Goal: Information Seeking & Learning: Check status

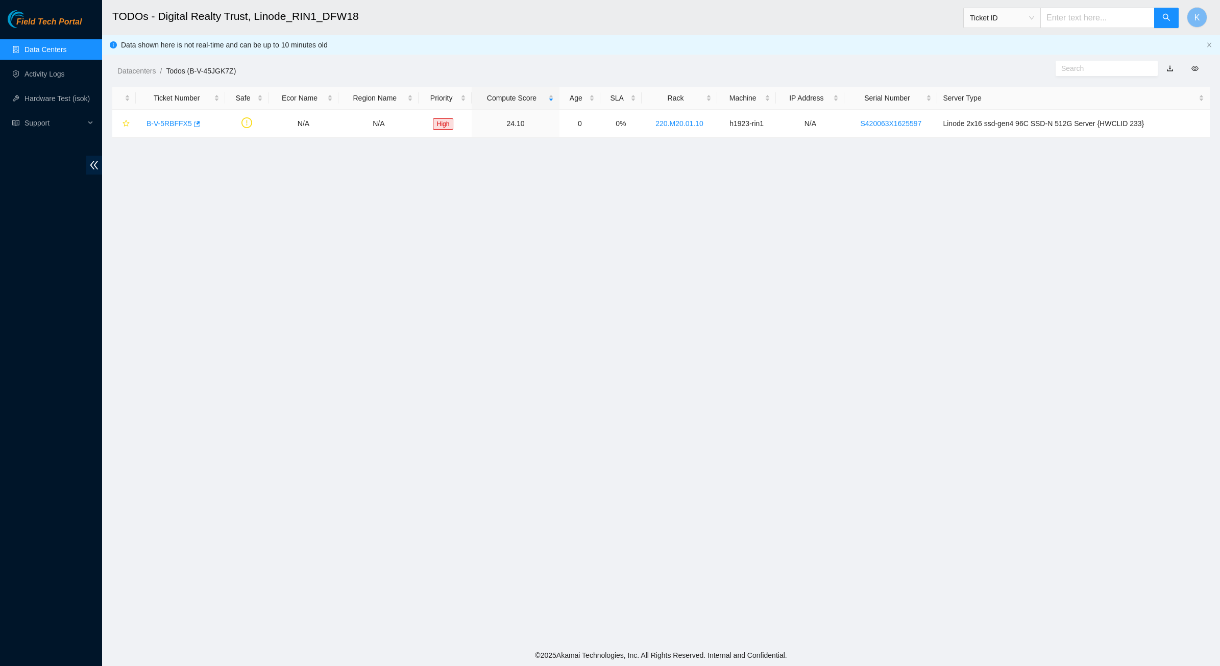
drag, startPoint x: 737, startPoint y: 274, endPoint x: 626, endPoint y: 270, distance: 111.3
click at [737, 274] on main "TODOs - Digital Realty Trust, Linode_RIN1_DFW18 Ticket ID K Data shown here is …" at bounding box center [661, 322] width 1118 height 645
click at [476, 238] on main "TODOs - Digital Realty Trust, Linode_RIN1_DFW18 Ticket ID K Data shown here is …" at bounding box center [661, 322] width 1118 height 645
click at [450, 414] on main "TODOs - Digital Realty Trust, Linode_RIN1_DFW18 Ticket ID K Data shown here is …" at bounding box center [661, 322] width 1118 height 645
click at [661, 394] on main "TODOs - Digital Realty Trust, Linode_RIN1_DFW18 Ticket ID K Data shown here is …" at bounding box center [661, 322] width 1118 height 645
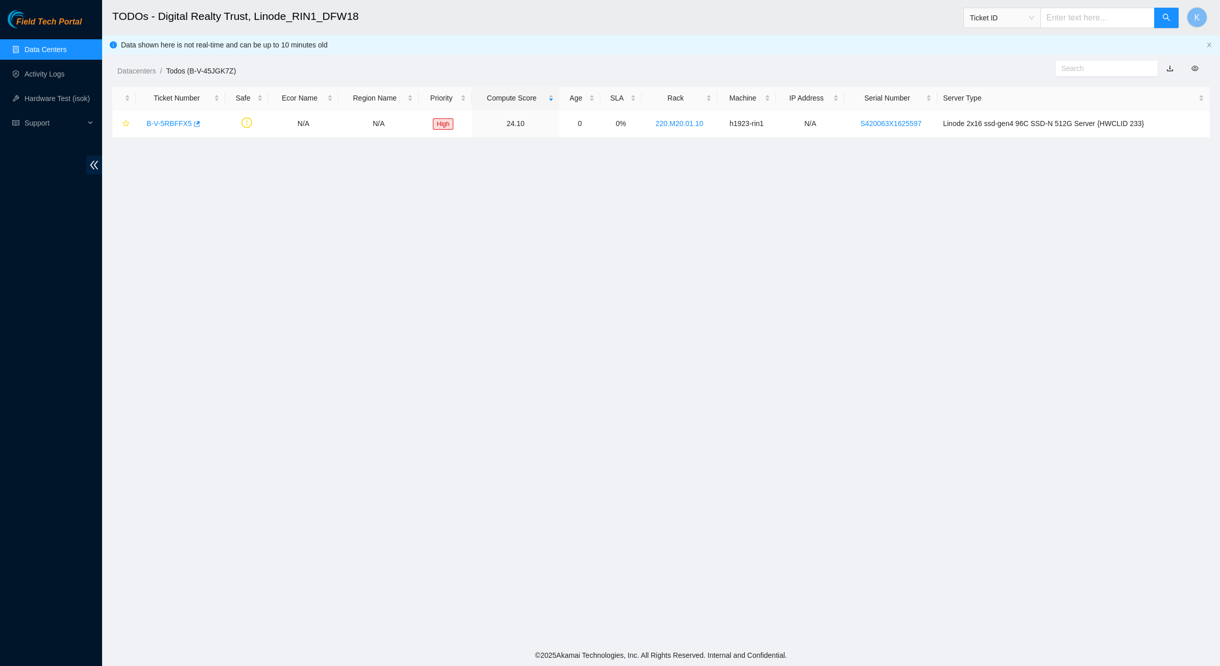
click at [24, 49] on link "Data Centers" at bounding box center [45, 49] width 42 height 8
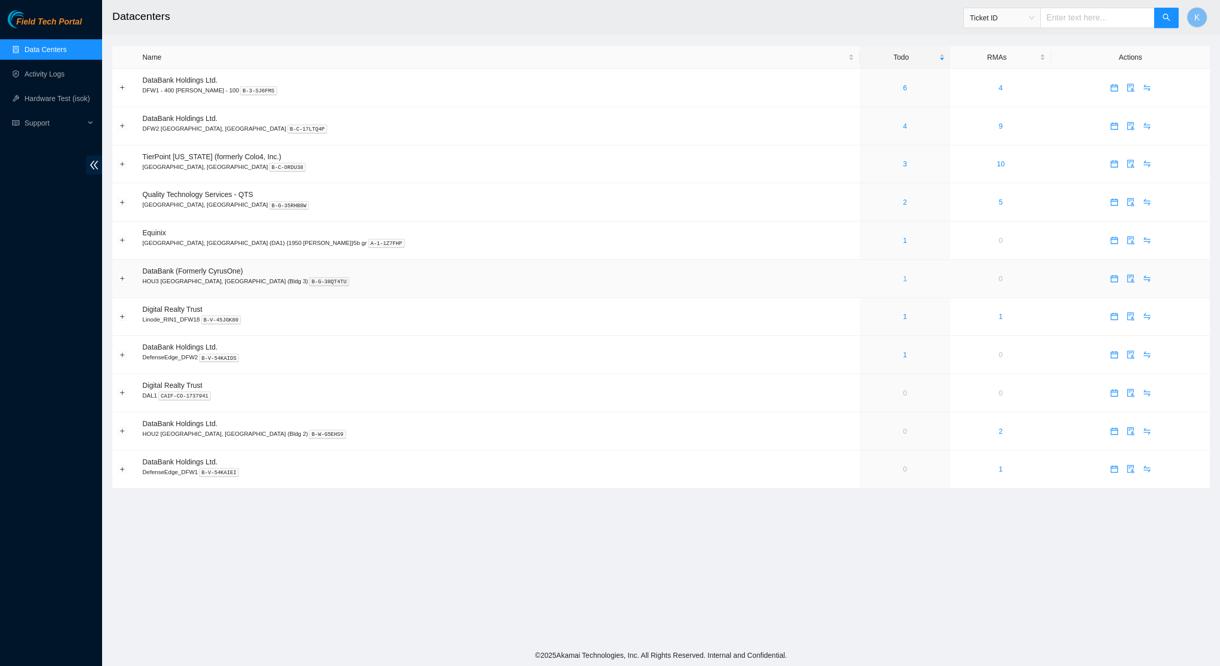
click at [903, 282] on link "1" at bounding box center [905, 279] width 4 height 8
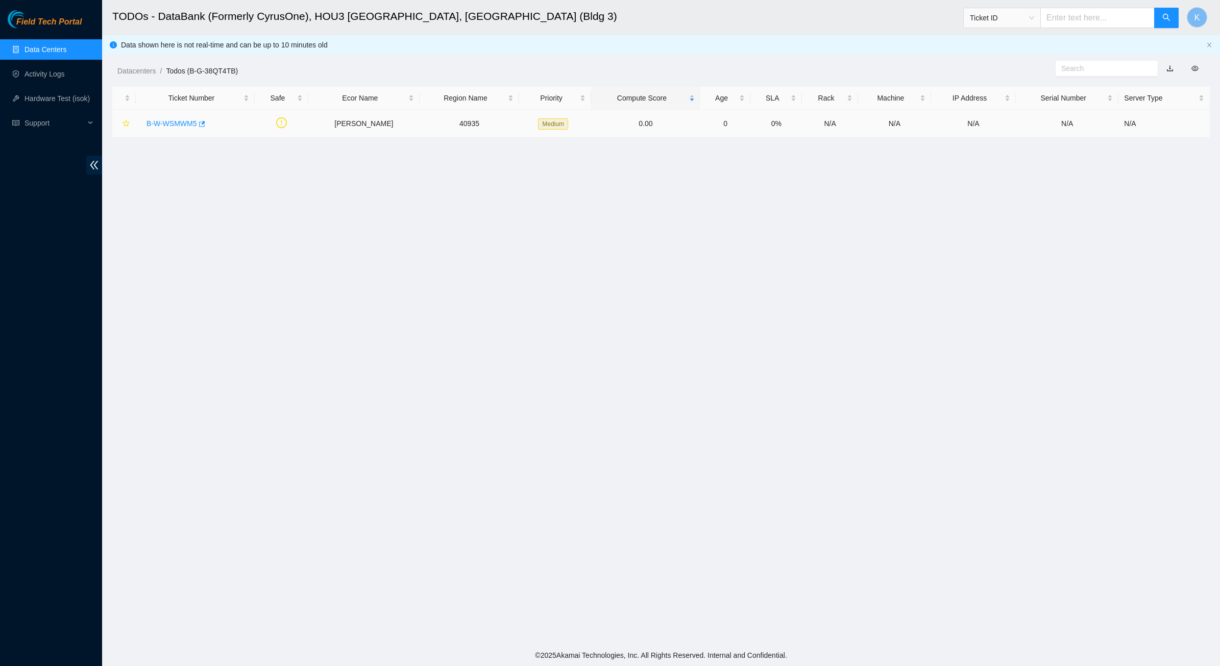
click at [185, 121] on link "B-W-WSMWM5" at bounding box center [171, 123] width 51 height 8
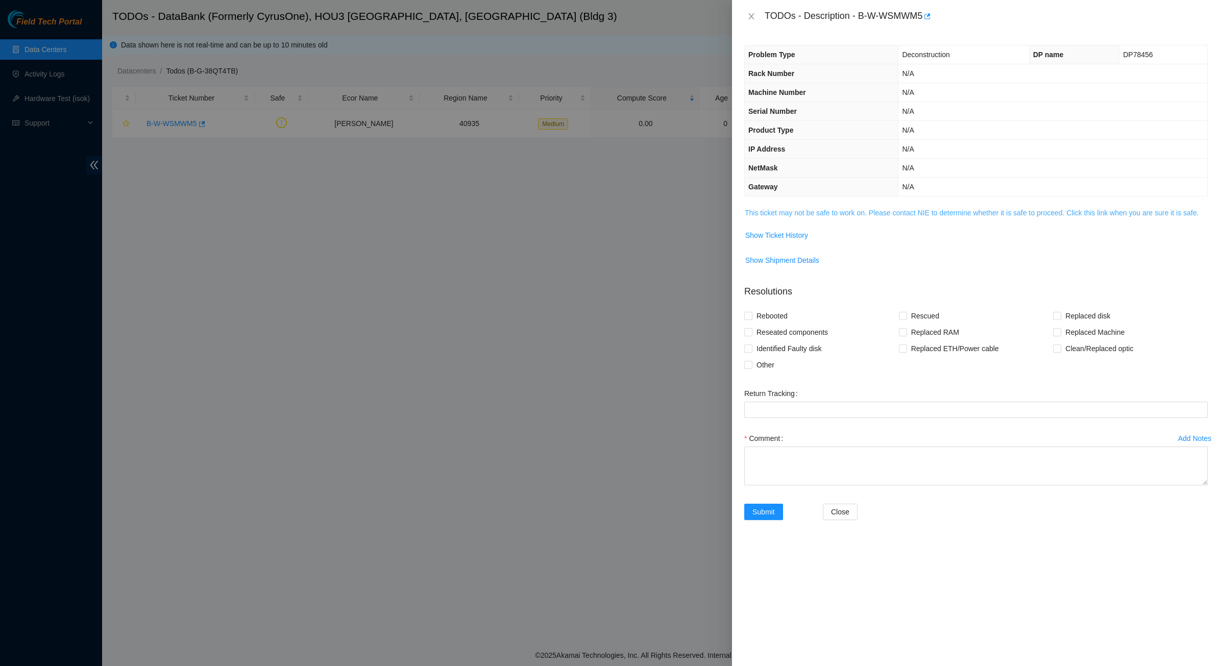
click at [843, 216] on link "This ticket may not be safe to work on. Please contact NIE to determine whether…" at bounding box center [972, 213] width 454 height 8
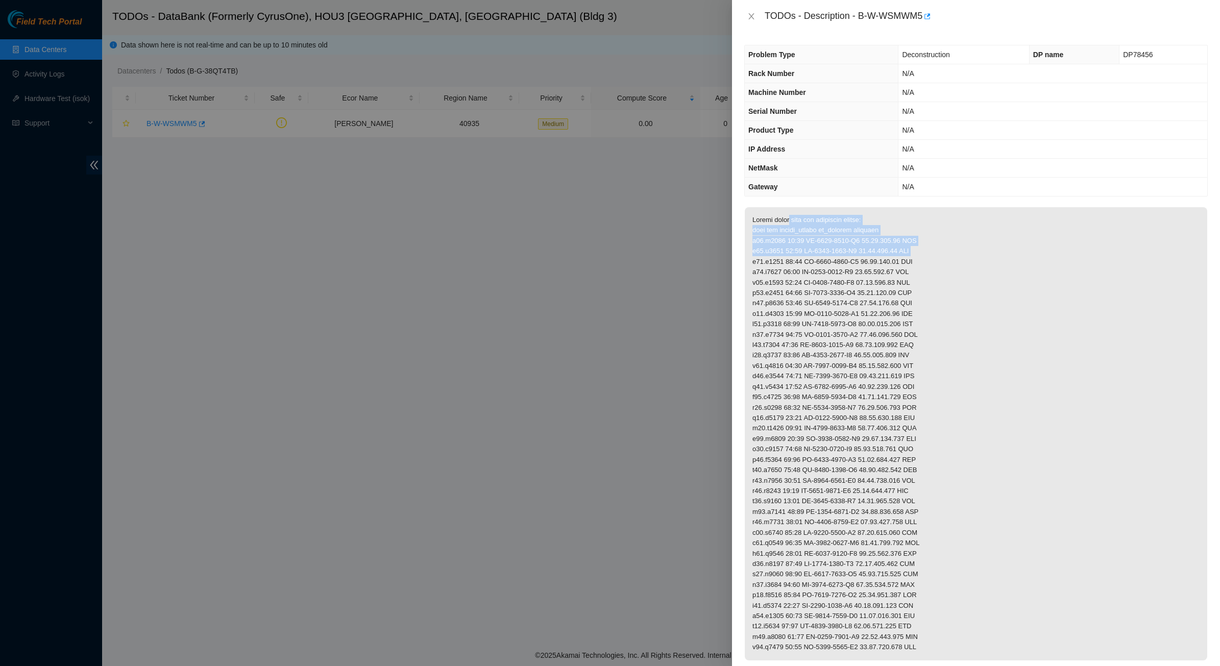
drag, startPoint x: 786, startPoint y: 231, endPoint x: 922, endPoint y: 263, distance: 139.0
click at [922, 263] on p at bounding box center [976, 433] width 462 height 453
drag, startPoint x: 922, startPoint y: 263, endPoint x: 826, endPoint y: 250, distance: 96.8
click at [826, 250] on p at bounding box center [976, 433] width 462 height 453
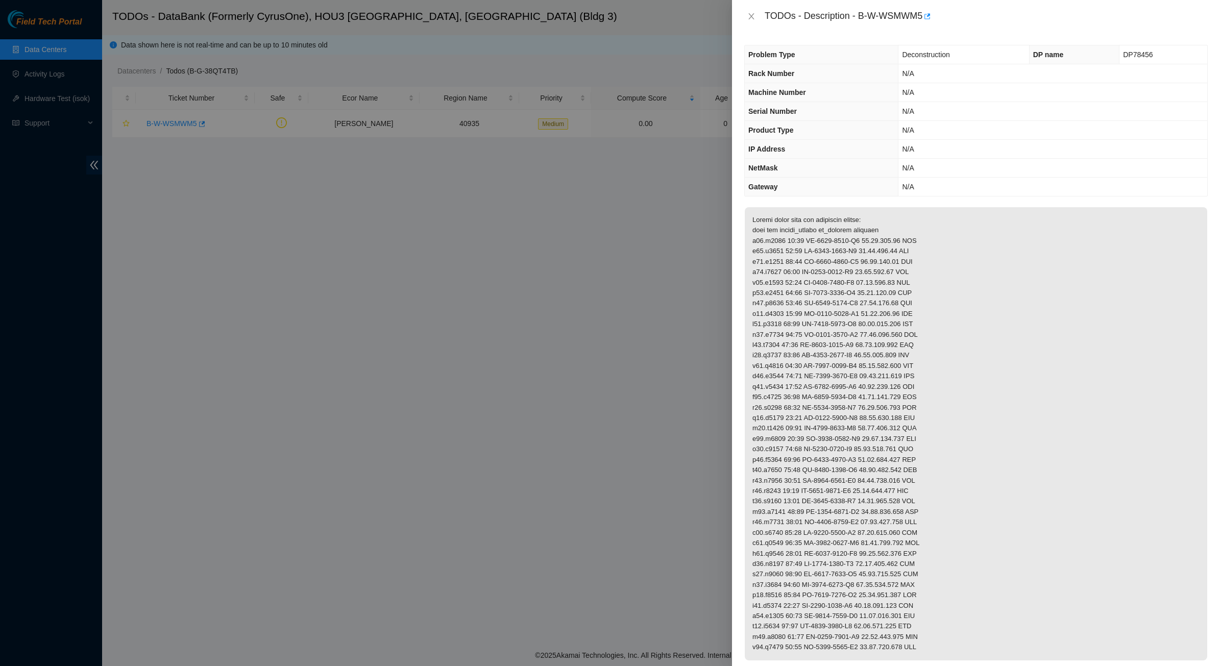
click at [825, 250] on p at bounding box center [976, 433] width 462 height 453
